Goal: Transaction & Acquisition: Purchase product/service

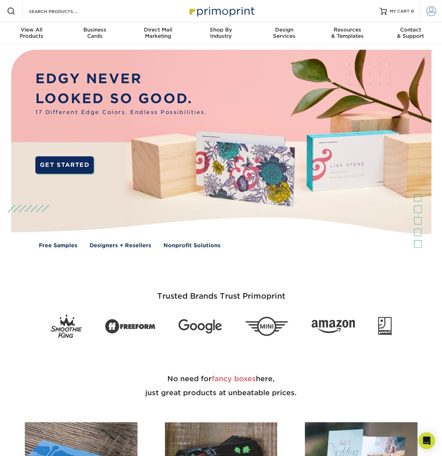
click at [429, 10] on span at bounding box center [431, 11] width 10 height 10
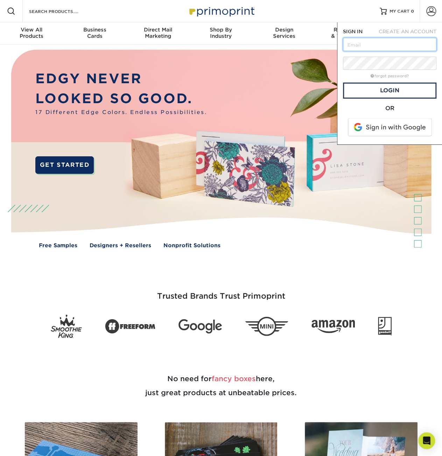
click at [390, 47] on input "text" at bounding box center [389, 44] width 93 height 13
click at [358, 126] on span at bounding box center [389, 127] width 89 height 18
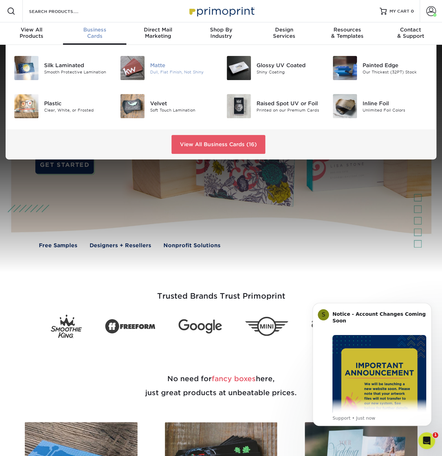
click at [157, 64] on div "Matte" at bounding box center [182, 65] width 65 height 8
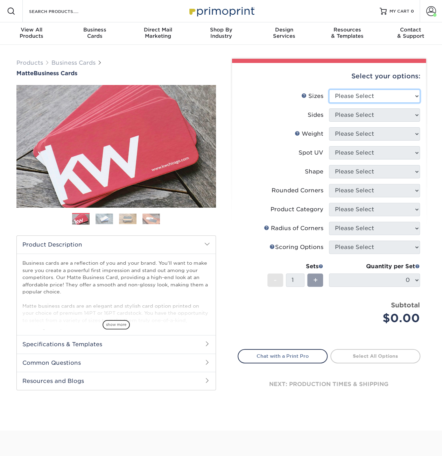
click at [369, 97] on select "Please Select 1.5" x 3.5" - Mini 1.75" x 3.5" - Mini 2" x 2" - Square 2" x 3" -…" at bounding box center [374, 96] width 91 height 13
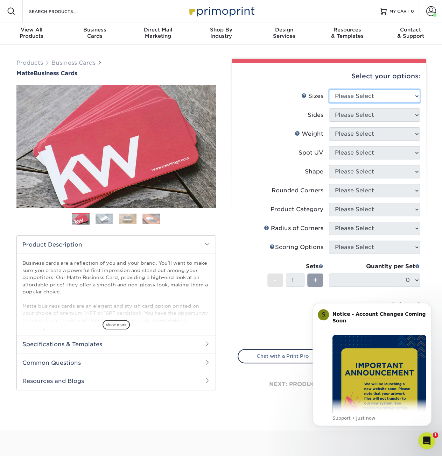
select select "2.00x3.50"
click at [329, 90] on select "Please Select 1.5" x 3.5" - Mini 1.75" x 3.5" - Mini 2" x 2" - Square 2" x 3" -…" at bounding box center [374, 96] width 91 height 13
click at [358, 115] on select "Please Select Print Both Sides Print Front Only" at bounding box center [374, 114] width 91 height 13
select select "13abbda7-1d64-4f25-8bb2-c179b224825d"
click at [329, 108] on select "Please Select Print Both Sides Print Front Only" at bounding box center [374, 114] width 91 height 13
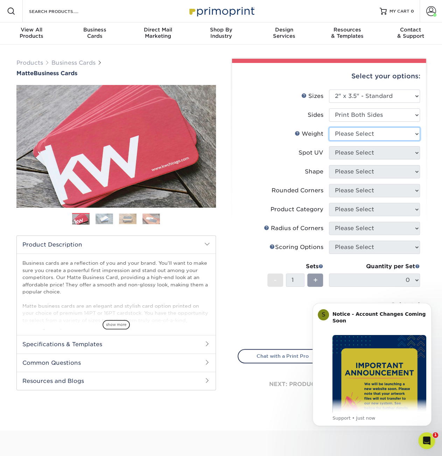
click at [359, 134] on select "Please Select 16PT 14PT" at bounding box center [374, 133] width 91 height 13
select select "14PT"
click at [329, 127] on select "Please Select 16PT 14PT" at bounding box center [374, 133] width 91 height 13
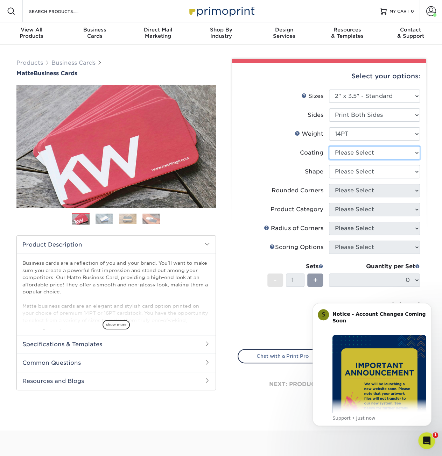
click at [364, 156] on select at bounding box center [374, 152] width 91 height 13
select select "121bb7b5-3b4d-429f-bd8d-bbf80e953313"
click at [329, 146] on select at bounding box center [374, 152] width 91 height 13
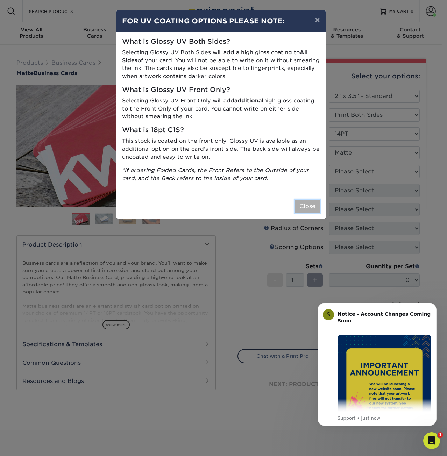
click at [304, 200] on button "Close" at bounding box center [307, 206] width 25 height 13
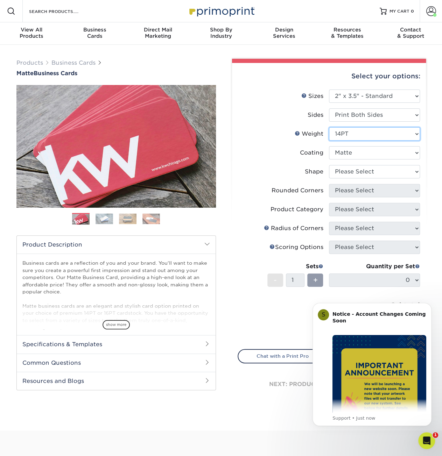
click at [360, 131] on select "Please Select 16PT 14PT" at bounding box center [374, 133] width 91 height 13
select select "16PT"
click at [329, 127] on select "Please Select 16PT 14PT" at bounding box center [374, 133] width 91 height 13
select select "-1"
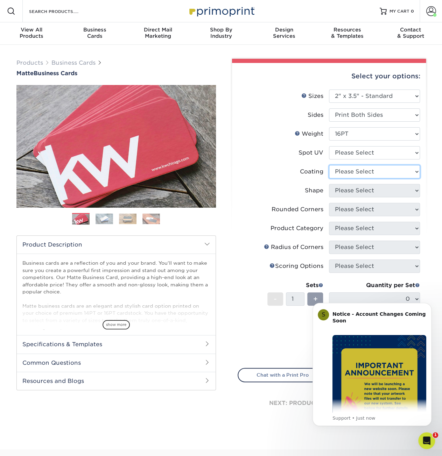
click at [356, 172] on select at bounding box center [374, 171] width 91 height 13
click at [358, 154] on select "Please Select No Spot UV Front and Back (Both Sides) Front Only Back Only" at bounding box center [374, 152] width 91 height 13
select select "0"
click at [329, 146] on select "Please Select No Spot UV Front and Back (Both Sides) Front Only Back Only" at bounding box center [374, 152] width 91 height 13
click at [359, 172] on select at bounding box center [374, 171] width 91 height 13
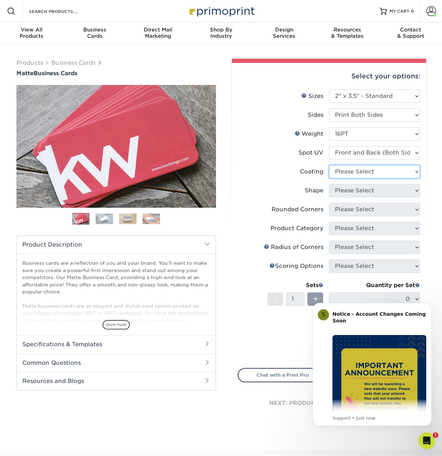
select select "121bb7b5-3b4d-429f-bd8d-bbf80e953313"
click at [329, 165] on select at bounding box center [374, 171] width 91 height 13
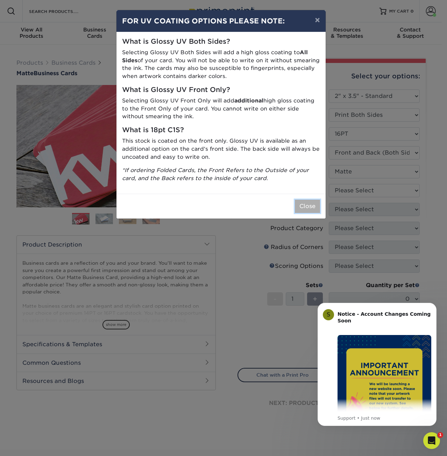
click at [300, 200] on button "Close" at bounding box center [307, 206] width 25 height 13
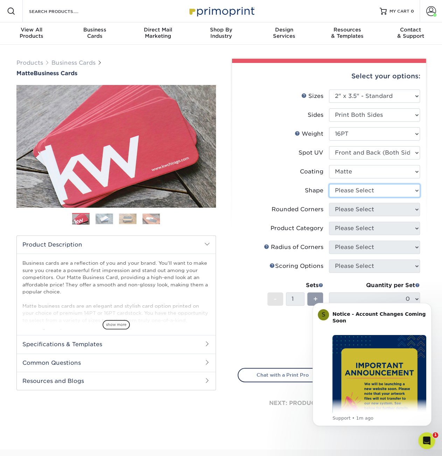
click at [354, 190] on select "Please Select Standard" at bounding box center [374, 190] width 91 height 13
select select "standard"
click at [329, 184] on select "Please Select Standard" at bounding box center [374, 190] width 91 height 13
click at [358, 212] on select "Please Select Yes - Round 2 Corners Yes - Round 4 Corners No" at bounding box center [374, 209] width 91 height 13
select select "0"
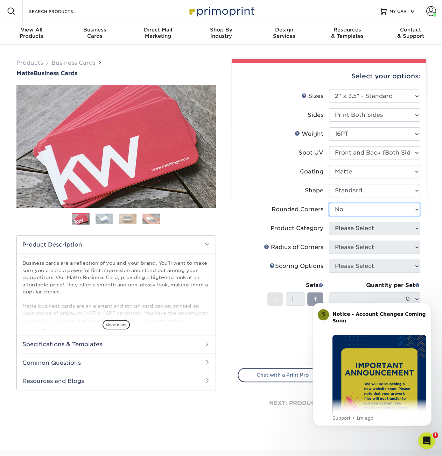
click at [329, 203] on select "Please Select Yes - Round 2 Corners Yes - Round 4 Corners No" at bounding box center [374, 209] width 91 height 13
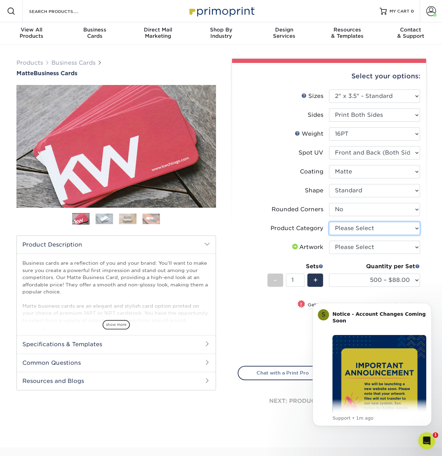
click at [373, 226] on select "Please Select Business Cards" at bounding box center [374, 228] width 91 height 13
select select "3b5148f1-0588-4f88-a218-97bcfdce65c1"
click at [329, 222] on select "Please Select Business Cards" at bounding box center [374, 228] width 91 height 13
click at [364, 247] on select "Please Select I will upload files I need a design - $100" at bounding box center [374, 247] width 91 height 13
select select "upload"
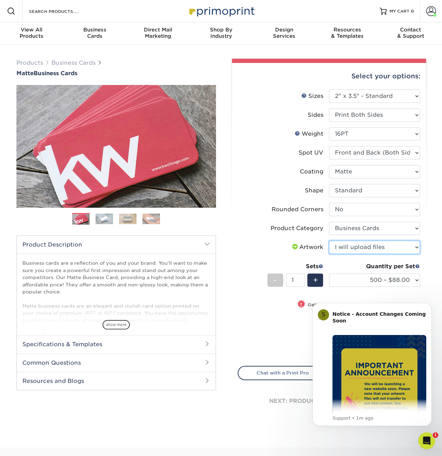
click at [329, 241] on select "Please Select I will upload files I need a design - $100" at bounding box center [374, 247] width 91 height 13
click at [416, 282] on select "500 – $88.00 1000 – $109.00 2500 – $205.00 5000 – $279.00 10000 – $612.00 15000…" at bounding box center [374, 279] width 91 height 13
click at [415, 282] on select "500 – $88.00 1000 – $109.00 2500 – $205.00 5000 – $279.00 10000 – $612.00 15000…" at bounding box center [374, 279] width 91 height 13
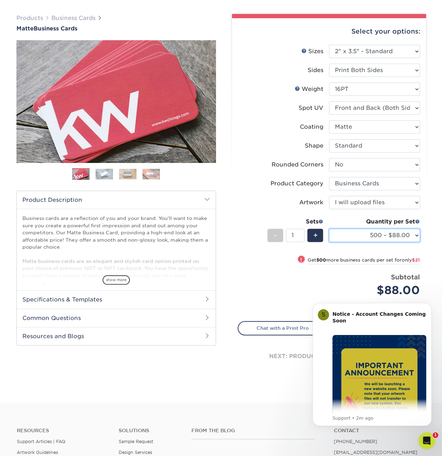
scroll to position [36, 0]
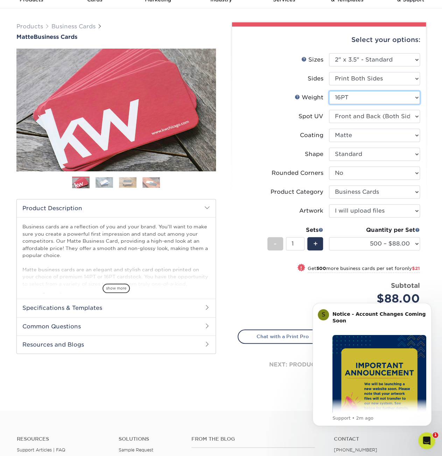
click at [416, 98] on select "Please Select 16PT 14PT" at bounding box center [374, 97] width 91 height 13
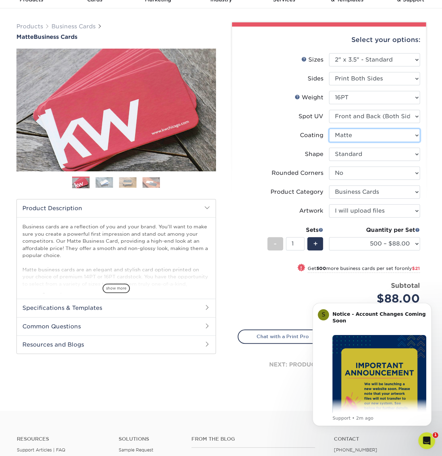
click at [399, 135] on select at bounding box center [374, 135] width 91 height 13
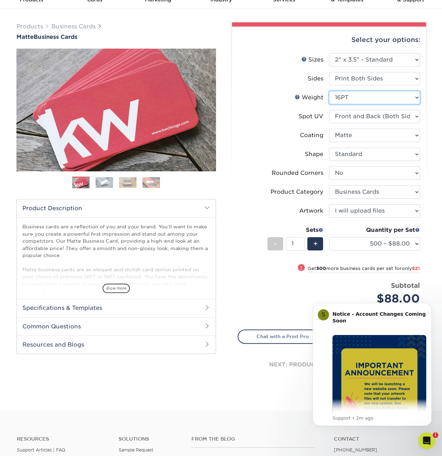
click at [414, 101] on select "Please Select 16PT 14PT" at bounding box center [374, 97] width 91 height 13
select select "14PT"
click at [329, 91] on select "Please Select 16PT 14PT" at bounding box center [374, 97] width 91 height 13
select select "-1"
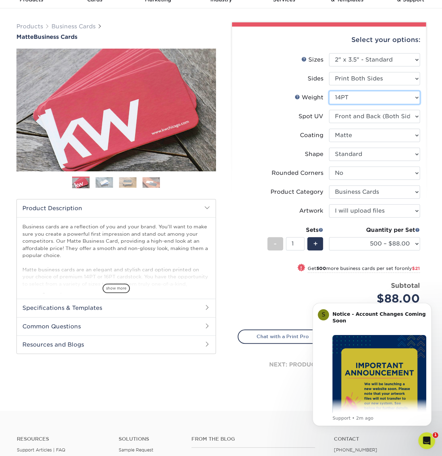
select select
select select "-1"
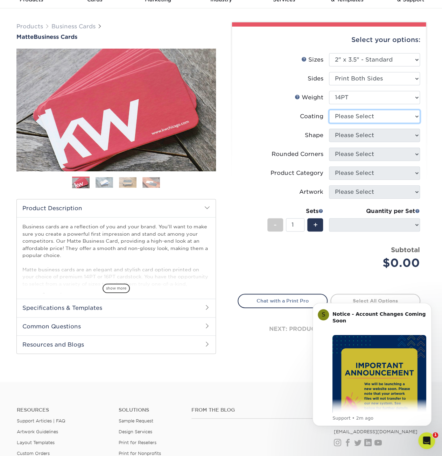
click at [393, 115] on select at bounding box center [374, 116] width 91 height 13
select select "121bb7b5-3b4d-429f-bd8d-bbf80e953313"
click at [329, 110] on select at bounding box center [374, 116] width 91 height 13
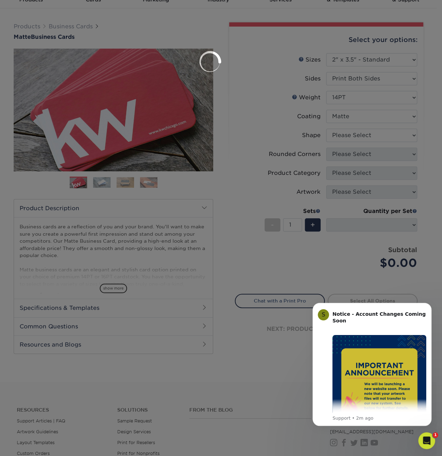
select select
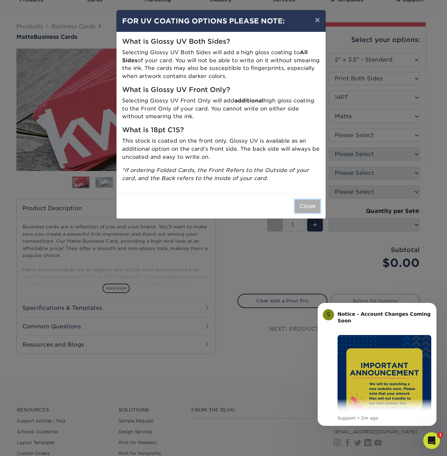
click at [314, 203] on button "Close" at bounding box center [307, 206] width 25 height 13
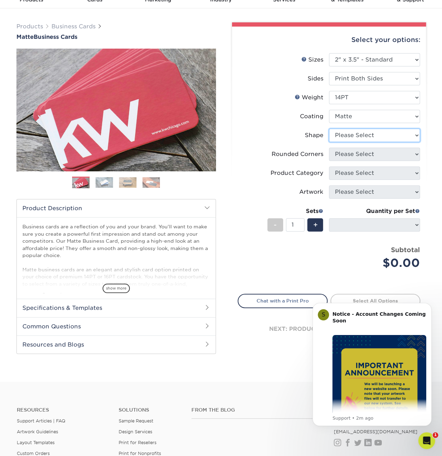
click at [358, 137] on select "Please Select Standard" at bounding box center [374, 135] width 91 height 13
select select "standard"
click at [329, 129] on select "Please Select Standard" at bounding box center [374, 135] width 91 height 13
select select
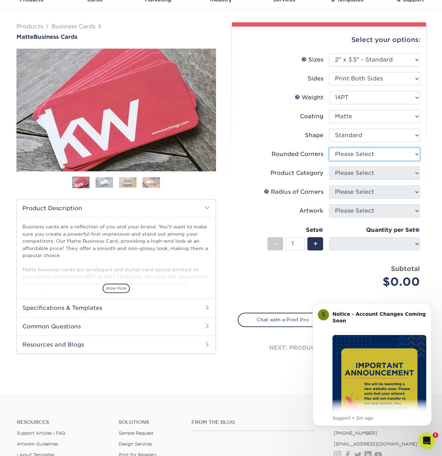
click at [357, 156] on select "Please Select Yes - Round 2 Corners Yes - Round 4 Corners No" at bounding box center [374, 154] width 91 height 13
select select "0"
click at [329, 148] on select "Please Select Yes - Round 2 Corners Yes - Round 4 Corners No" at bounding box center [374, 154] width 91 height 13
select select "-1"
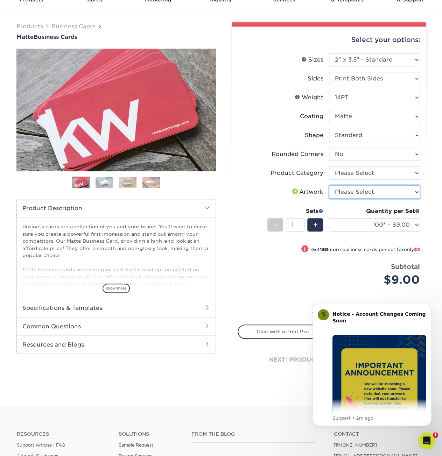
click at [386, 192] on select "Please Select I will upload files I need a design - $100" at bounding box center [374, 191] width 91 height 13
select select "upload"
click at [329, 185] on select "Please Select I will upload files I need a design - $100" at bounding box center [374, 191] width 91 height 13
click at [395, 170] on select "Please Select Business Cards" at bounding box center [374, 172] width 91 height 13
select select "3b5148f1-0588-4f88-a218-97bcfdce65c1"
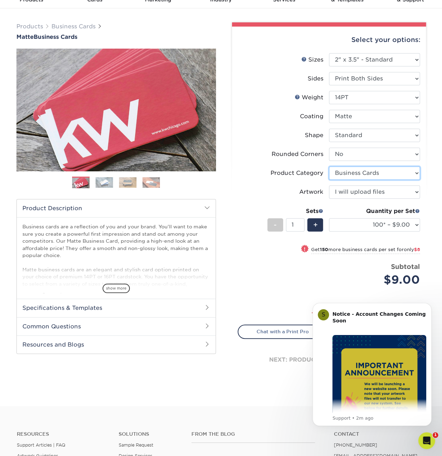
click at [329, 166] on select "Please Select Business Cards" at bounding box center [374, 172] width 91 height 13
click at [415, 223] on select "100* – $9.00 250* – $17.00 500 – $33.00 1000 – $42.00 2500 – $75.00 5000 – $143…" at bounding box center [374, 224] width 91 height 13
select select "500 – $33.00"
click at [329, 218] on select "100* – $9.00 250* – $17.00 500 – $33.00 1000 – $42.00 2500 – $75.00 5000 – $143…" at bounding box center [374, 224] width 91 height 13
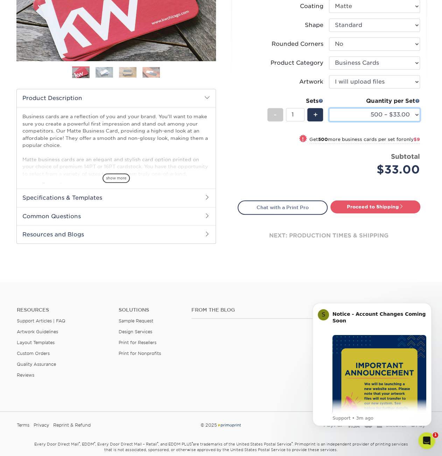
scroll to position [155, 0]
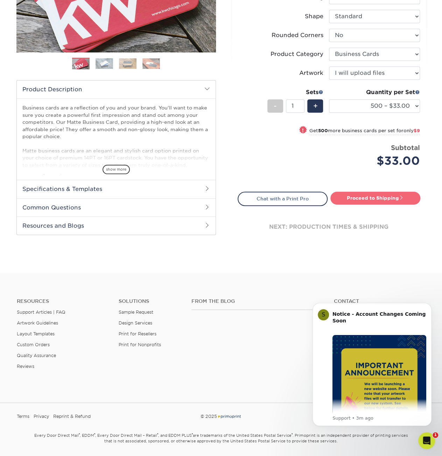
click at [353, 195] on link "Proceed to Shipping" at bounding box center [375, 198] width 90 height 13
type input "Set 1"
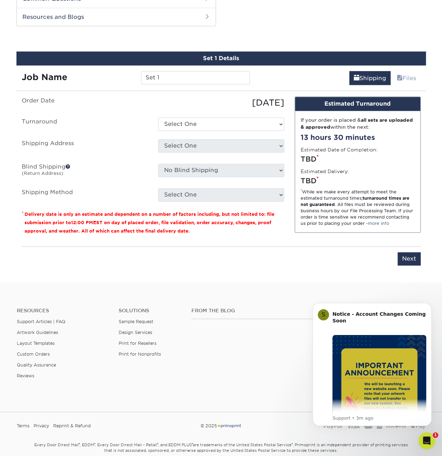
scroll to position [366, 0]
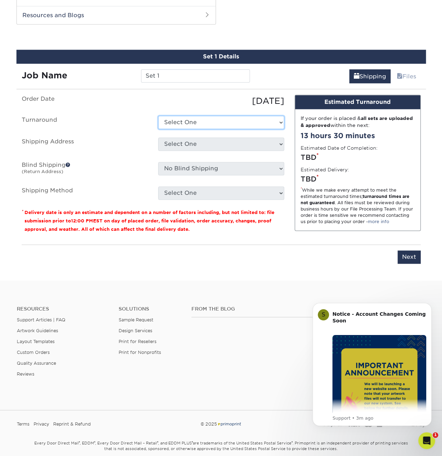
click at [213, 116] on select "Select One 2-4 Business Days 2 Day Next Business Day" at bounding box center [221, 122] width 126 height 13
select select "4593e6bc-33d2-4cf1-a66b-d77e9d82a3cc"
click at [158, 116] on select "Select One 2-4 Business Days 2 Day Next Business Day" at bounding box center [221, 122] width 126 height 13
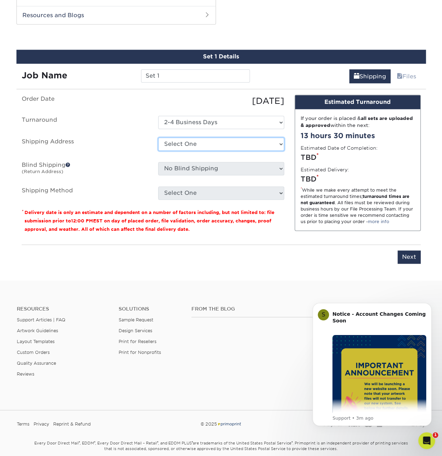
click at [215, 142] on select "Select One + Add New Address" at bounding box center [221, 143] width 126 height 13
select select "newaddress"
click at [158, 137] on select "Select One + Add New Address" at bounding box center [221, 143] width 126 height 13
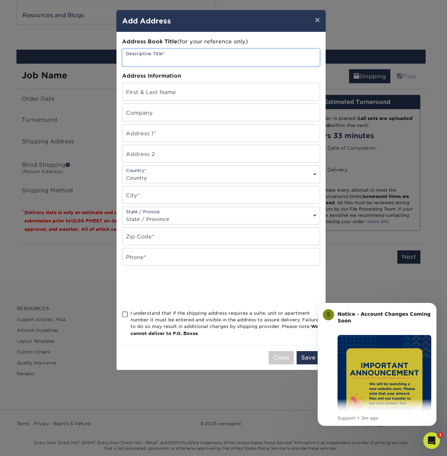
click at [196, 56] on input "text" at bounding box center [220, 57] width 197 height 17
type input "Notary Business"
click at [171, 100] on div "First & Last Name" at bounding box center [221, 92] width 198 height 18
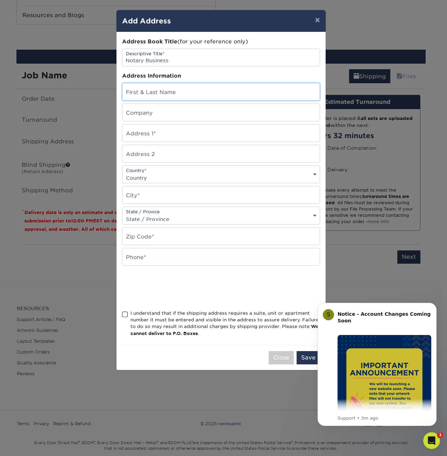
click at [157, 98] on input "text" at bounding box center [220, 91] width 197 height 17
type input "Christopher Ney"
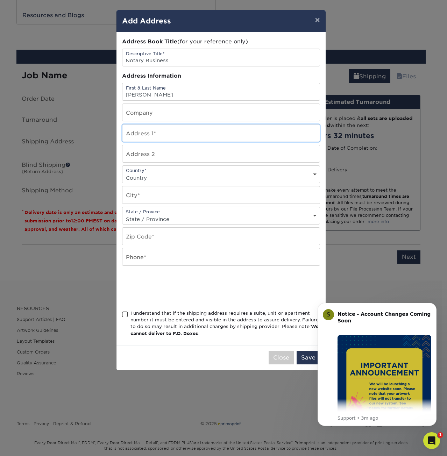
type input "200 Broadway"
type input "2nd Floor"
select select "US"
type input "Westville"
select select "NJ"
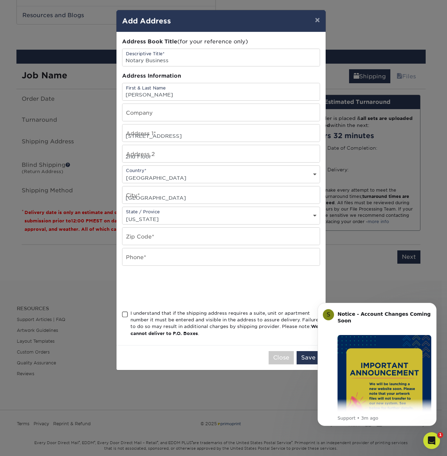
type input "08093"
type input "2158685402"
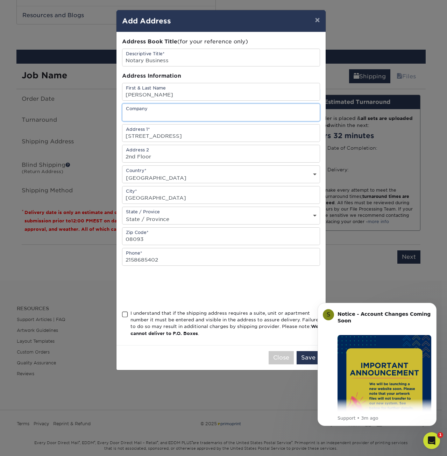
click at [162, 112] on input "text" at bounding box center [220, 112] width 197 height 17
type input "Neys Mobile Notary"
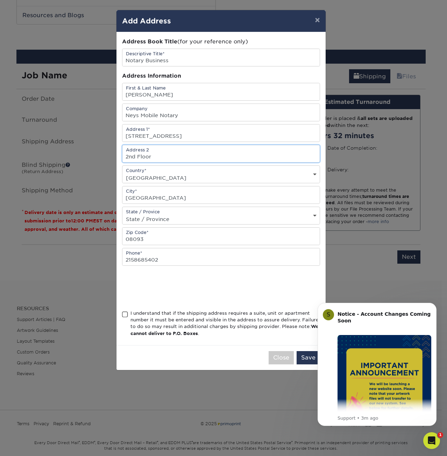
click at [135, 156] on input "2nd Floor" at bounding box center [220, 153] width 197 height 17
type input "1st Floor"
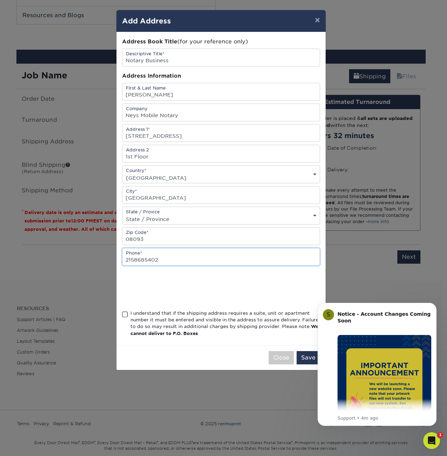
click at [160, 260] on input "2158685402" at bounding box center [220, 256] width 197 height 17
type input "2"
type input "8565240193"
click at [123, 311] on span at bounding box center [125, 314] width 6 height 7
click at [0, 0] on input "I understand that if the shipping address requires a suite, unit or apartment n…" at bounding box center [0, 0] width 0 height 0
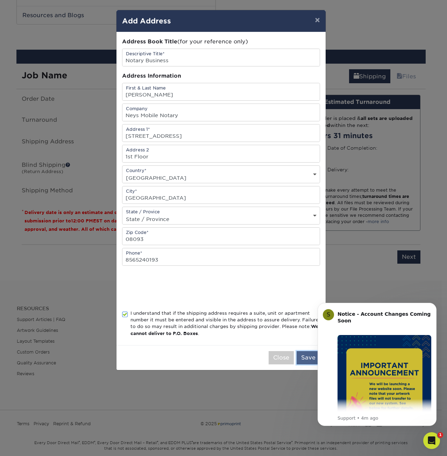
click at [307, 354] on button "Save" at bounding box center [308, 357] width 23 height 13
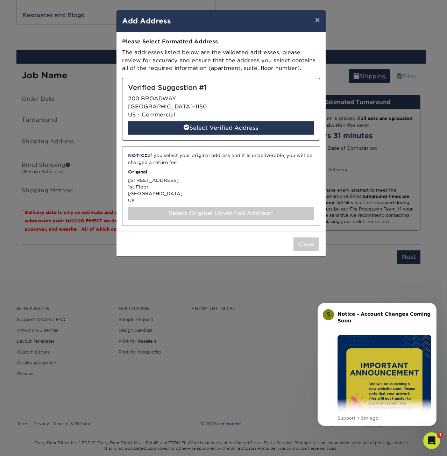
click at [263, 175] on div "NOTICE: If you select your original address and it is undeliverable, you will b…" at bounding box center [221, 186] width 198 height 80
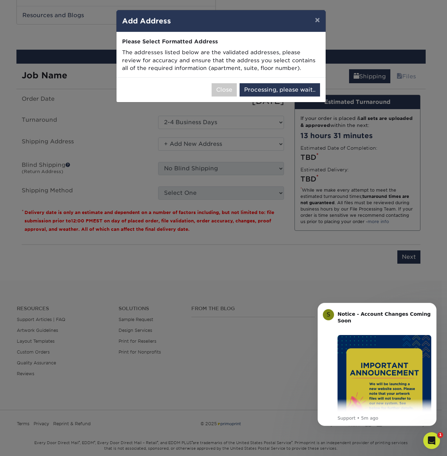
select select "286893"
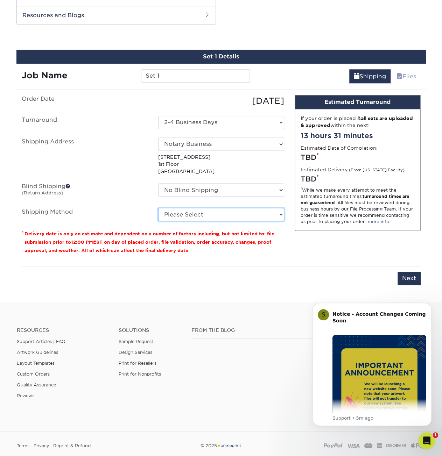
click at [226, 219] on select "Please Select Ground Shipping (+$8.96) 3 Day Shipping Service (+$15.36) 2 Day A…" at bounding box center [221, 214] width 126 height 13
select select "03"
click at [158, 208] on select "Please Select Ground Shipping (+$8.96) 3 Day Shipping Service (+$15.36) 2 Day A…" at bounding box center [221, 214] width 126 height 13
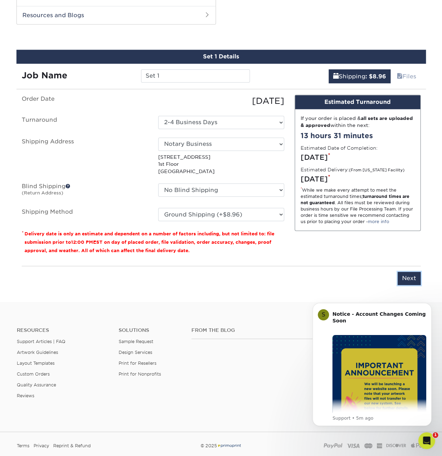
drag, startPoint x: 415, startPoint y: 279, endPoint x: 406, endPoint y: 279, distance: 9.1
click at [406, 279] on input "Next" at bounding box center [408, 278] width 23 height 13
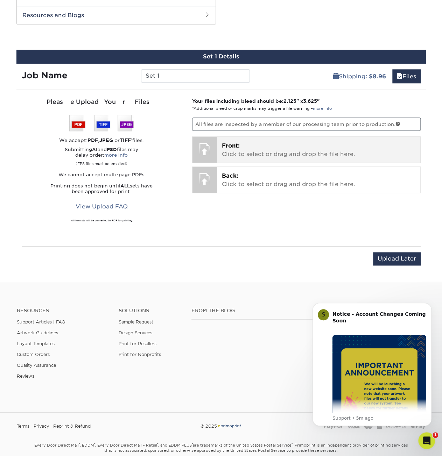
click at [229, 146] on span "Front:" at bounding box center [231, 145] width 18 height 7
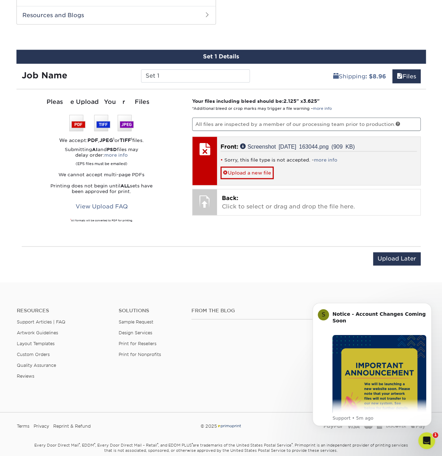
click at [214, 156] on div at bounding box center [204, 149] width 24 height 24
click at [230, 174] on link "Upload a new file" at bounding box center [246, 172] width 53 height 12
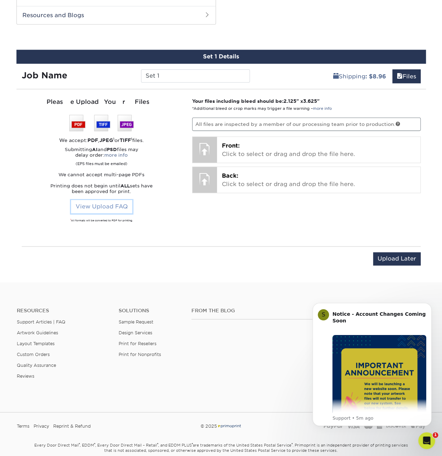
click at [108, 206] on link "View Upload FAQ" at bounding box center [101, 206] width 61 height 13
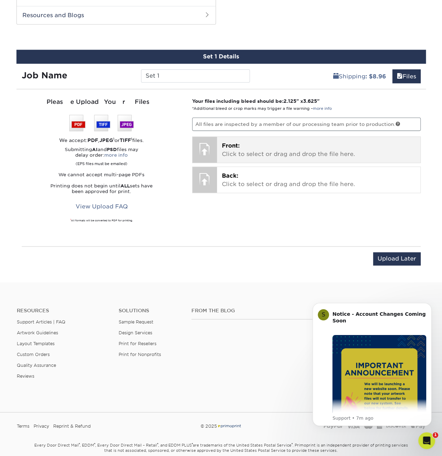
click at [255, 153] on p "Front: Click to select or drag and drop the file here." at bounding box center [318, 150] width 193 height 17
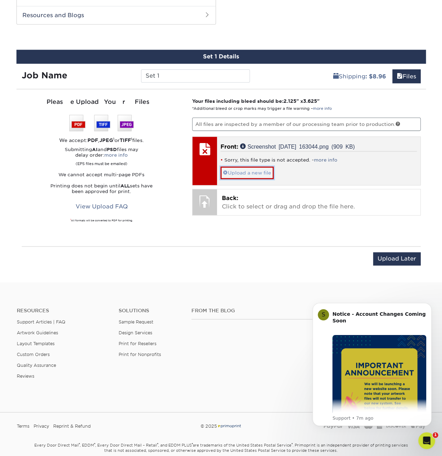
click at [243, 170] on link "Upload a new file" at bounding box center [246, 172] width 53 height 12
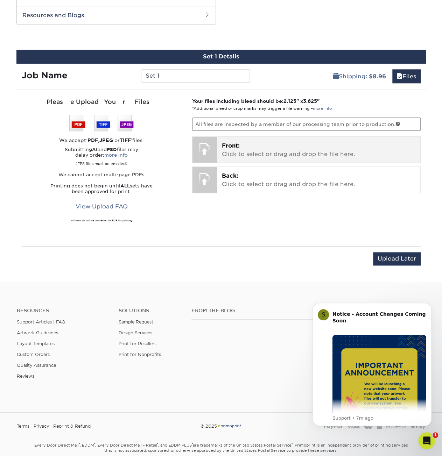
click at [288, 153] on p "Front: Click to select or drag and drop the file here." at bounding box center [318, 150] width 193 height 17
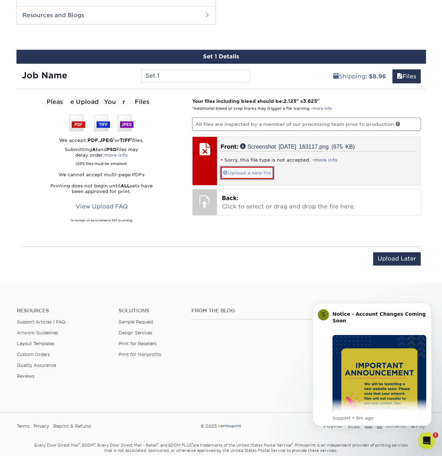
click at [250, 174] on link "Upload a new file" at bounding box center [246, 172] width 53 height 12
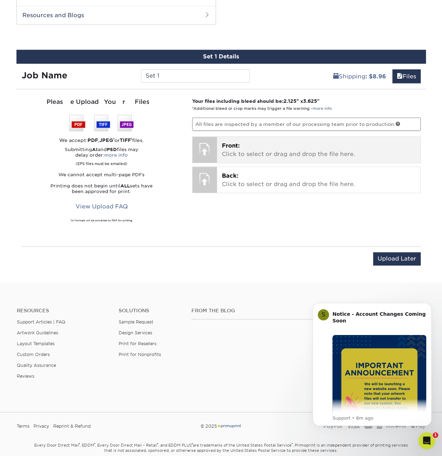
click at [257, 153] on p "Front: Click to select or drag and drop the file here." at bounding box center [318, 150] width 193 height 17
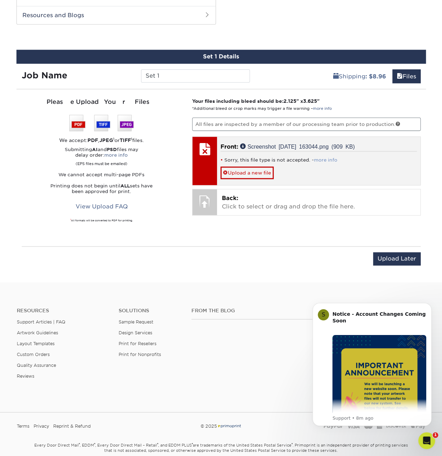
click at [322, 158] on link "more info" at bounding box center [325, 159] width 23 height 5
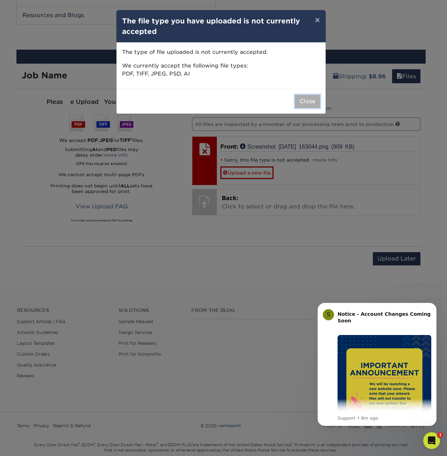
click at [305, 102] on button "Close" at bounding box center [307, 101] width 25 height 13
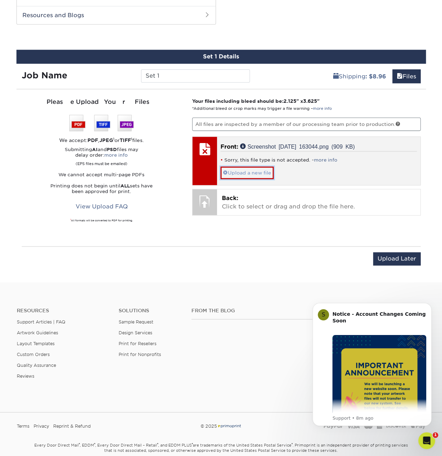
click at [244, 171] on link "Upload a new file" at bounding box center [246, 172] width 53 height 12
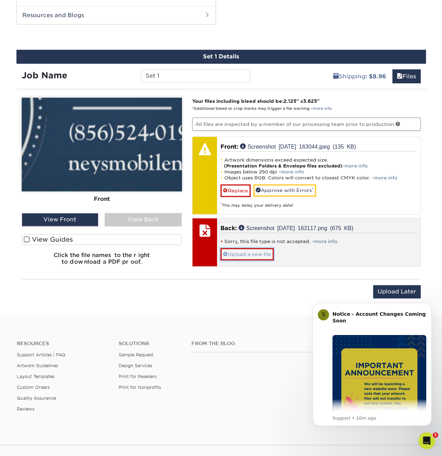
click at [234, 249] on link "Upload a new file" at bounding box center [246, 254] width 53 height 12
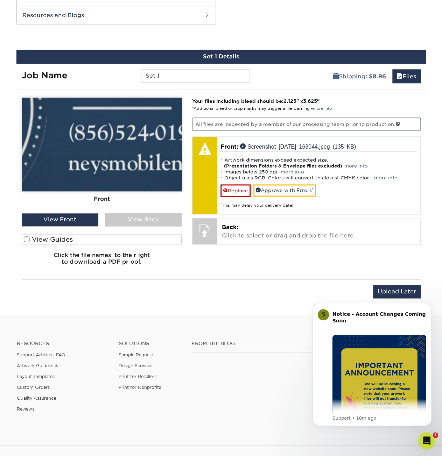
click at [65, 220] on div "View Front" at bounding box center [60, 219] width 77 height 13
click at [79, 215] on div "View Front" at bounding box center [60, 219] width 77 height 13
click at [109, 154] on img at bounding box center [102, 145] width 160 height 94
click at [29, 237] on label "View Guides" at bounding box center [102, 239] width 160 height 11
click at [0, 0] on input "View Guides" at bounding box center [0, 0] width 0 height 0
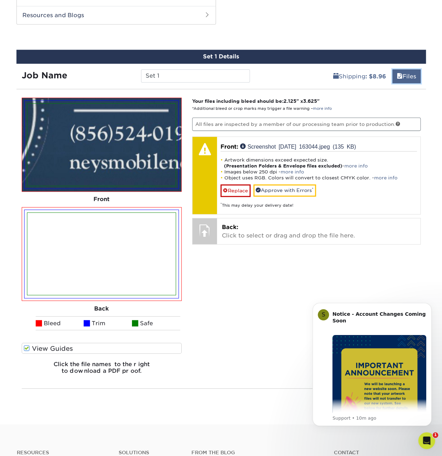
click at [402, 80] on link "Files" at bounding box center [406, 76] width 28 height 14
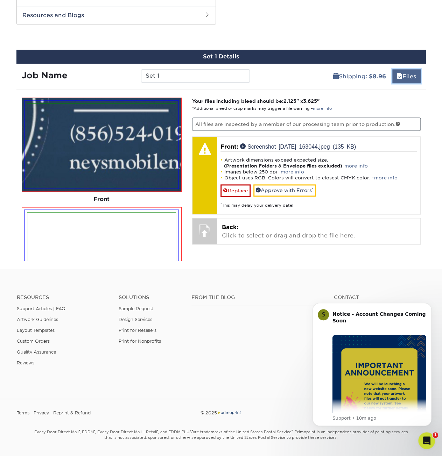
scroll to position [211, 0]
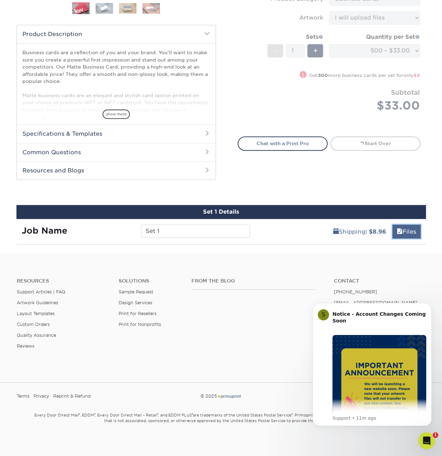
click at [397, 231] on span at bounding box center [400, 231] width 6 height 7
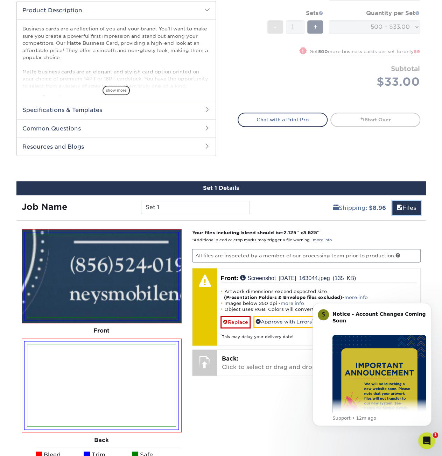
scroll to position [236, 0]
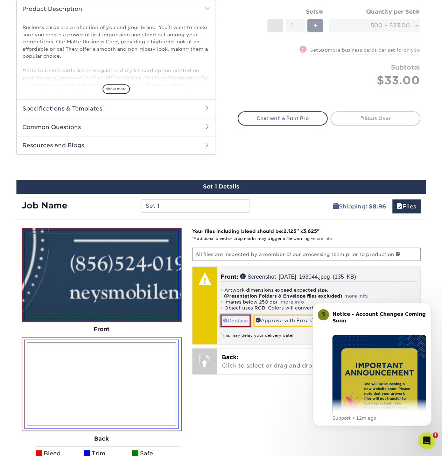
click at [244, 319] on link "Replace" at bounding box center [235, 320] width 30 height 12
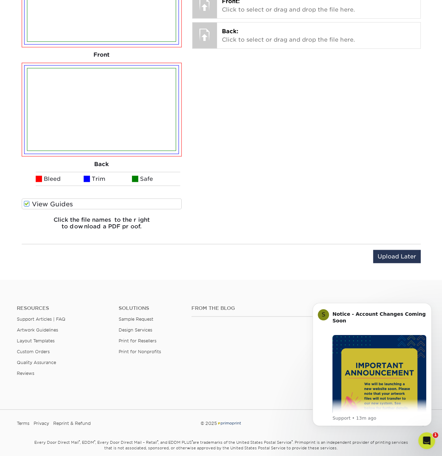
scroll to position [536, 0]
